Goal: Information Seeking & Learning: Find specific fact

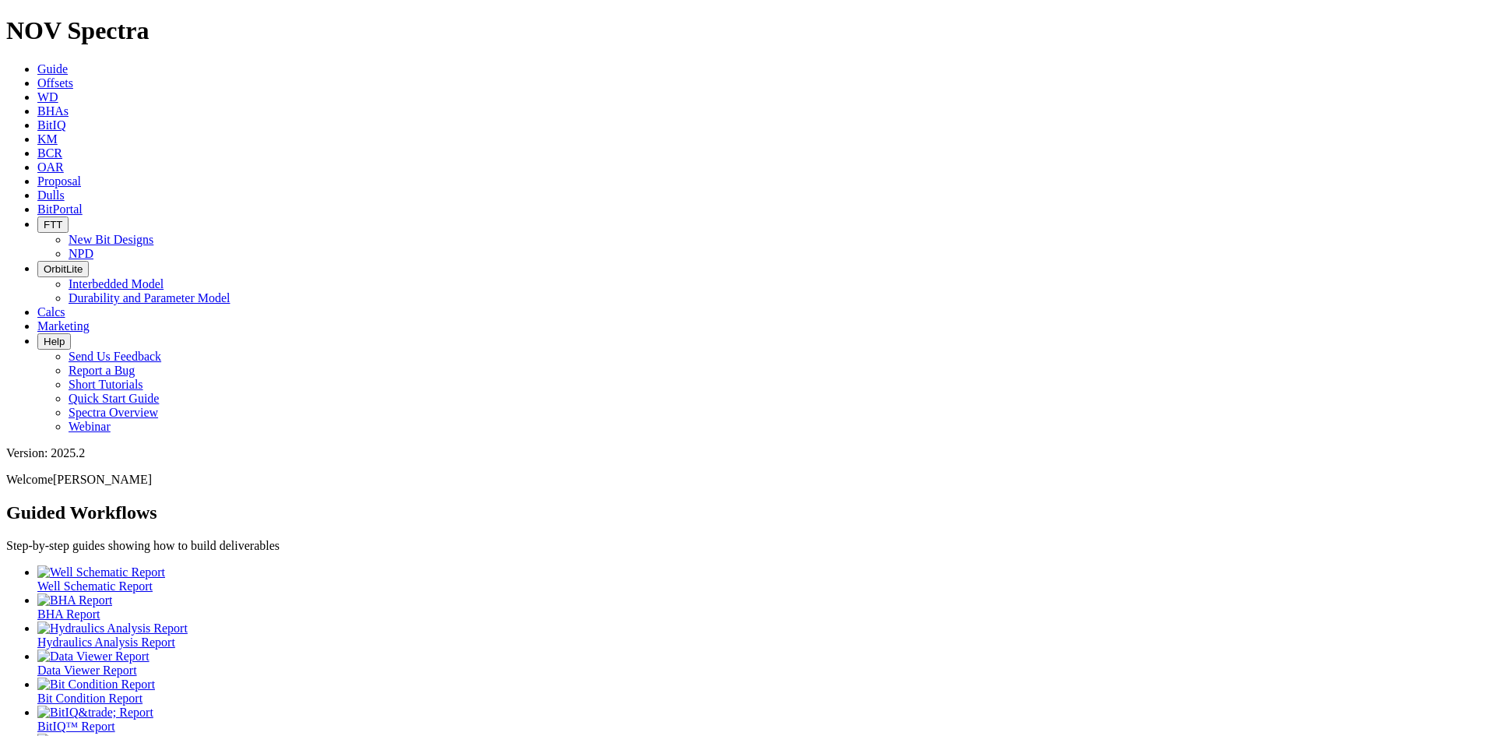
click at [73, 76] on span "Offsets" at bounding box center [55, 82] width 36 height 13
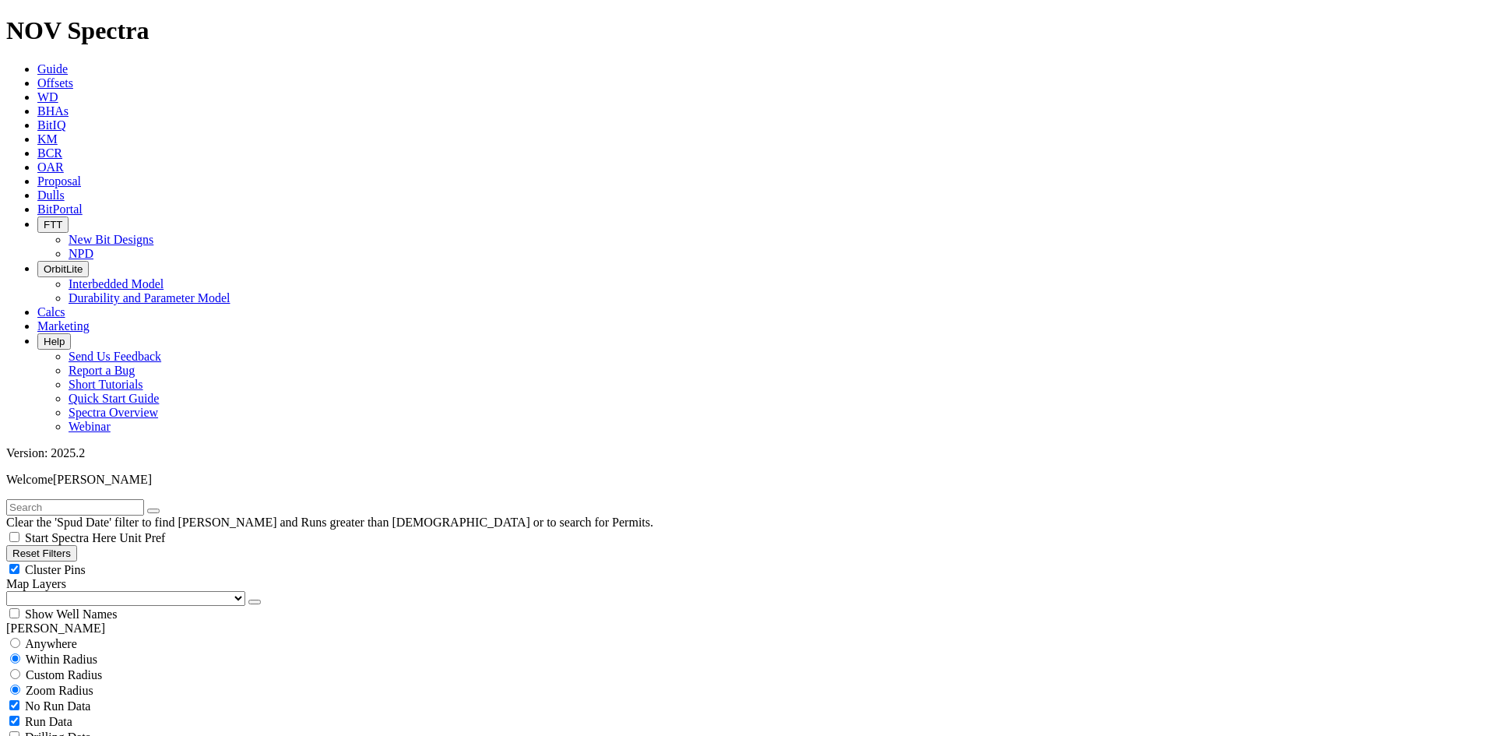
click at [88, 499] on input "text" at bounding box center [75, 507] width 138 height 16
type input "corral"
click at [153, 511] on icon "button" at bounding box center [153, 511] width 0 height 0
click at [59, 499] on input "text" at bounding box center [75, 507] width 138 height 16
type input "f319306"
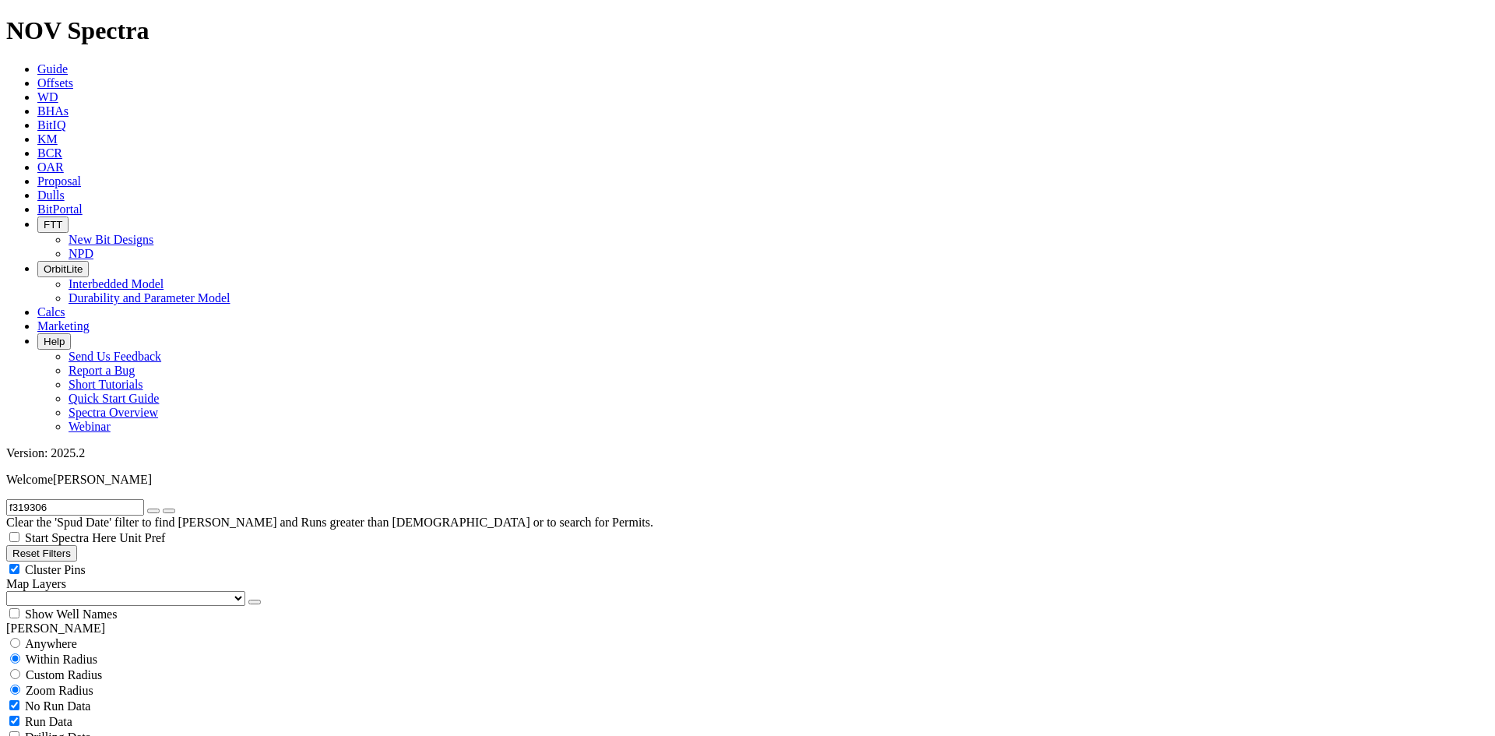
click at [59, 545] on button "Reset Filters" at bounding box center [41, 553] width 71 height 16
click at [88, 499] on input "text" at bounding box center [75, 507] width 138 height 16
type input "corral 20-32"
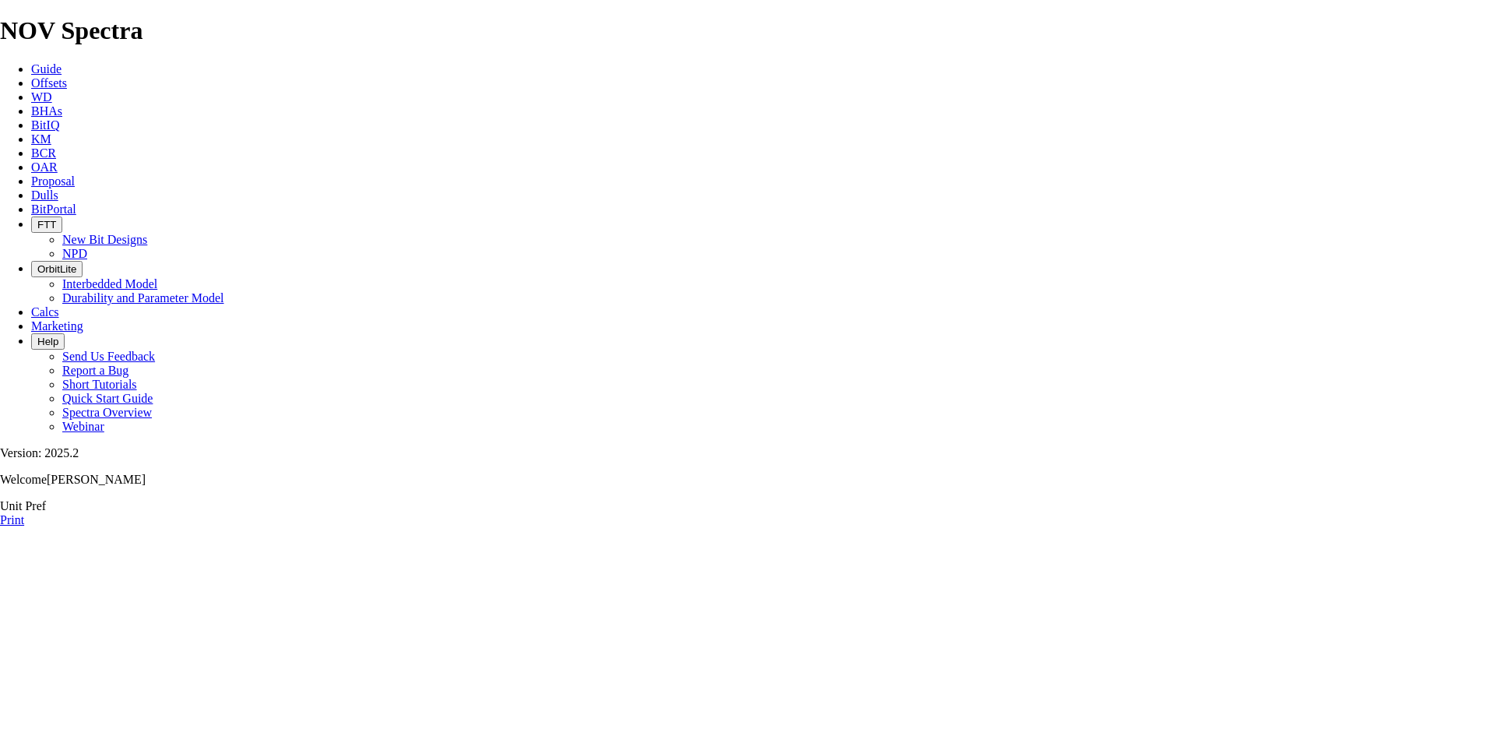
click at [58, 188] on span "Dulls" at bounding box center [44, 194] width 27 height 13
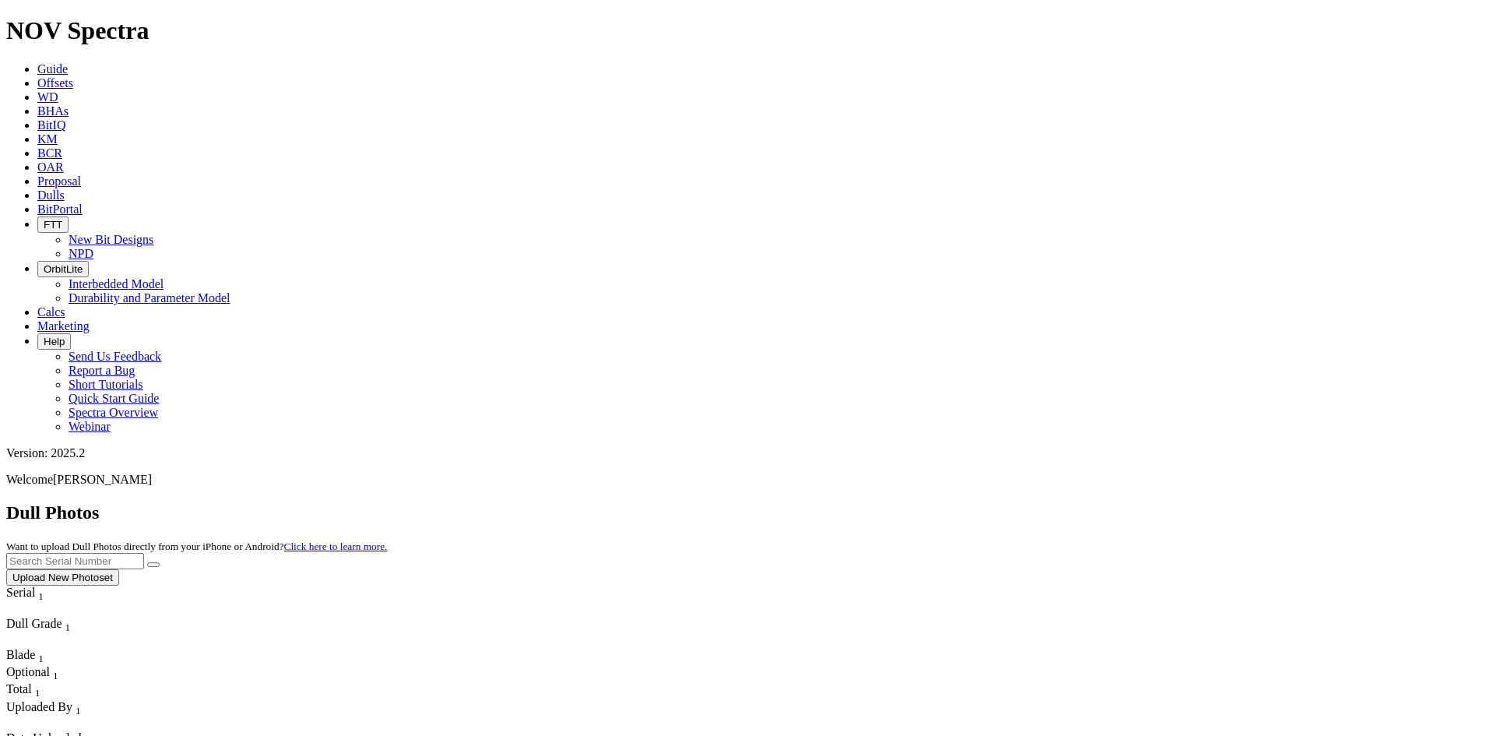
click at [144, 553] on input "text" at bounding box center [75, 561] width 138 height 16
type input "a319306"
click at [160, 562] on button "submit" at bounding box center [153, 564] width 12 height 5
